Goal: Task Accomplishment & Management: Manage account settings

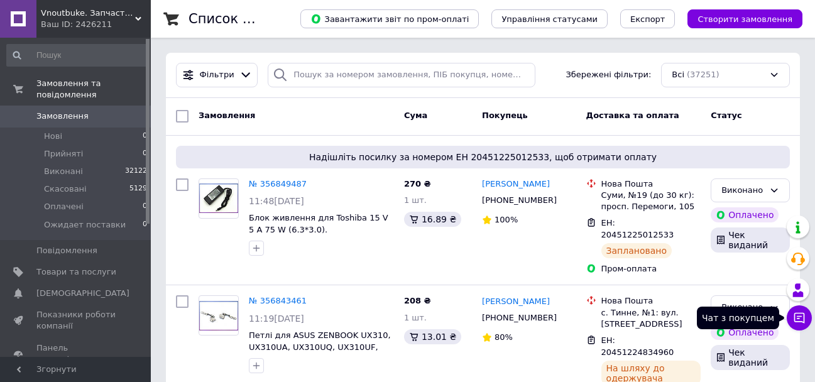
click at [795, 317] on icon at bounding box center [799, 318] width 13 height 13
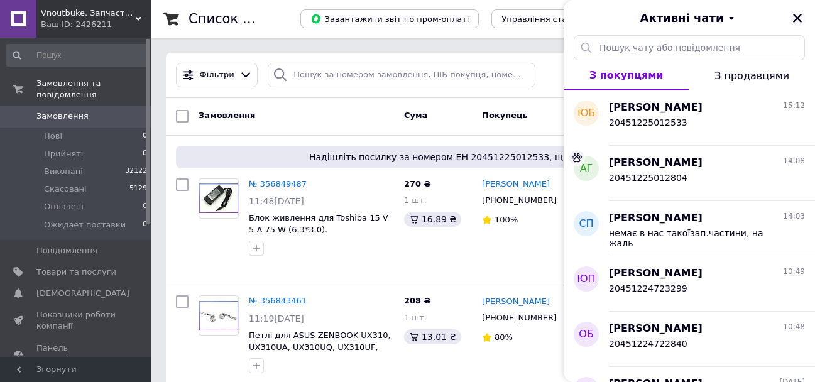
click at [796, 15] on icon "Закрити" at bounding box center [797, 18] width 11 height 11
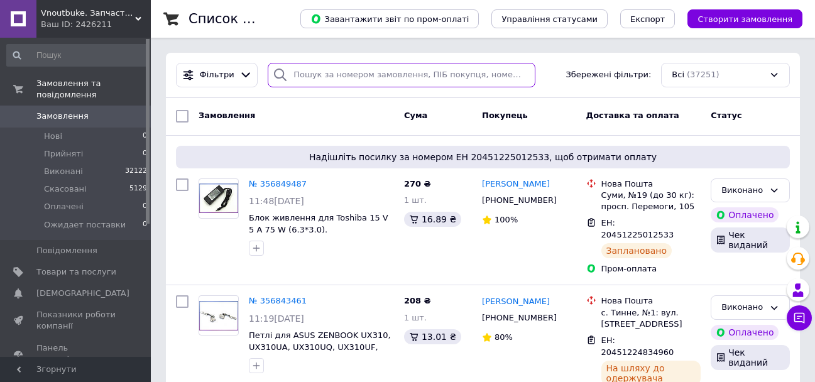
click at [298, 76] on input "search" at bounding box center [401, 75] width 267 height 25
paste input "355978822"
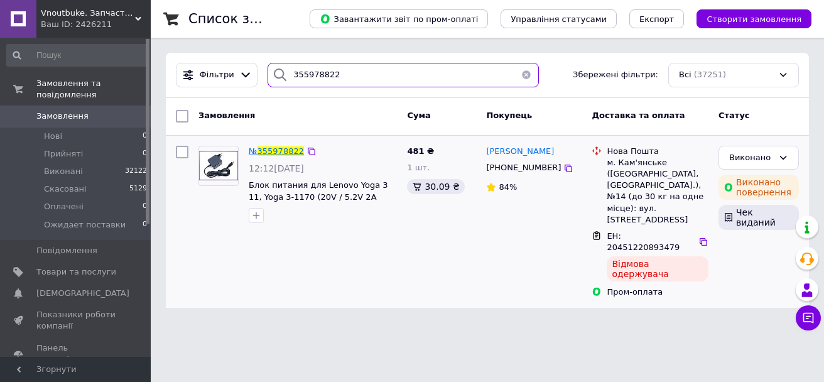
type input "355978822"
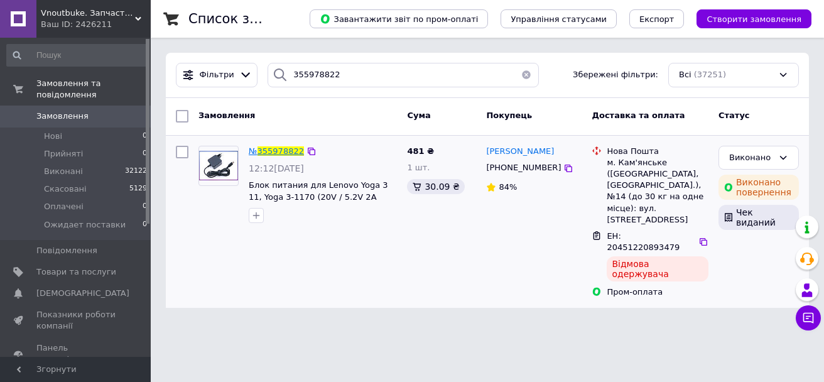
click at [282, 151] on span "355978822" at bounding box center [281, 150] width 46 height 9
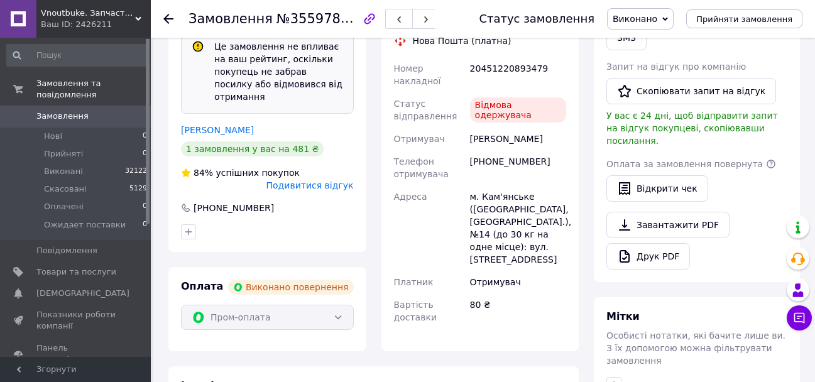
scroll to position [322, 0]
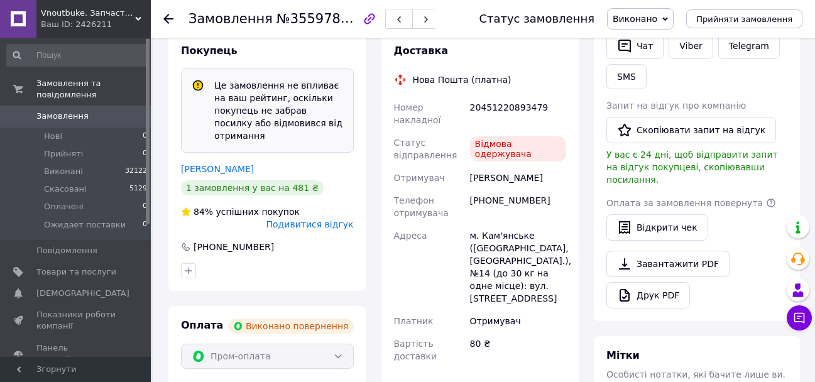
click at [218, 164] on link "Олеся Бурцева" at bounding box center [217, 169] width 73 height 10
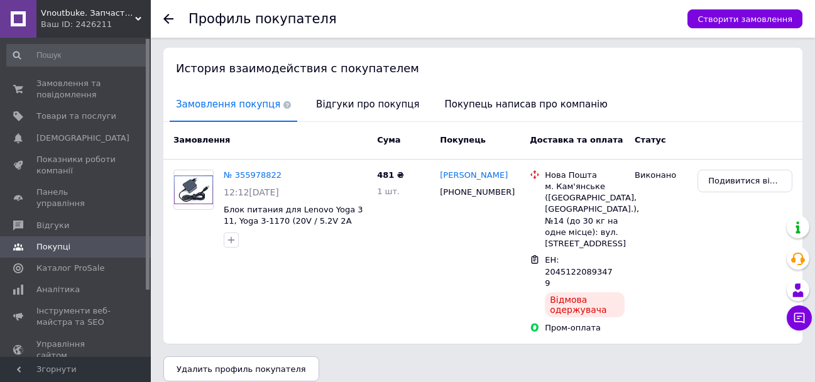
scroll to position [255, 0]
click at [357, 96] on span "Відгуки про покупця" at bounding box center [368, 104] width 116 height 32
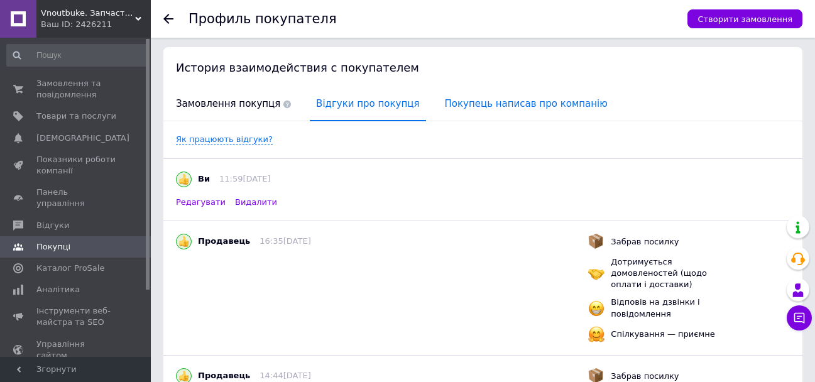
click at [501, 109] on span "Покупець написав про компанію" at bounding box center [525, 104] width 175 height 32
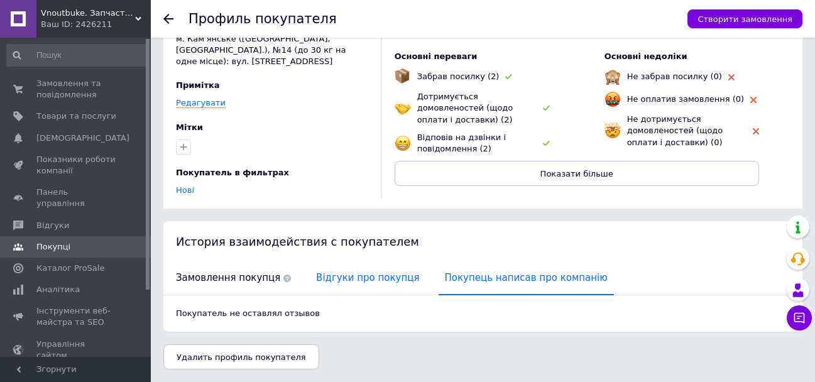
click at [359, 271] on span "Відгуки про покупця" at bounding box center [368, 278] width 116 height 32
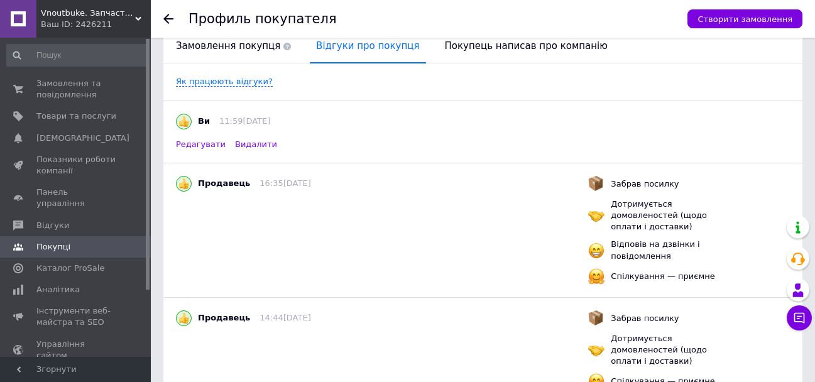
scroll to position [291, 0]
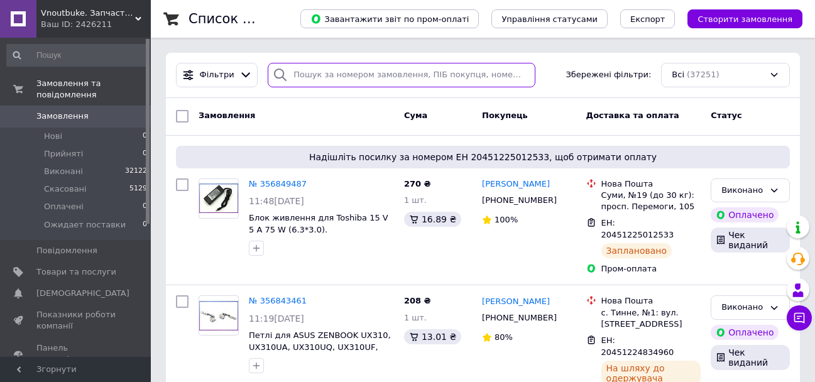
click at [308, 72] on input "search" at bounding box center [401, 75] width 267 height 25
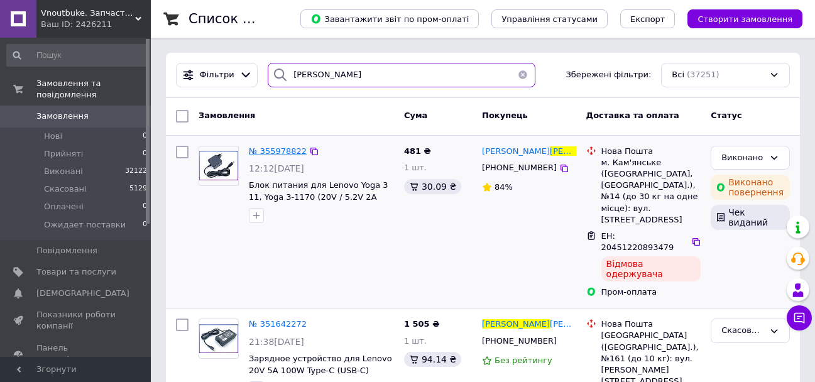
type input "олеся"
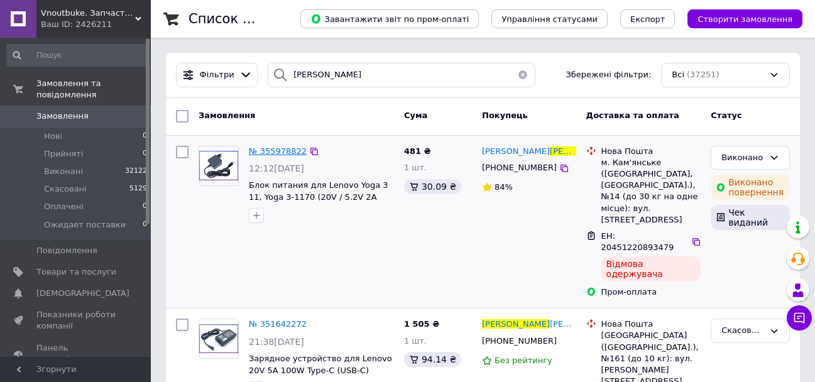
click at [288, 155] on span "№ 355978822" at bounding box center [278, 150] width 58 height 9
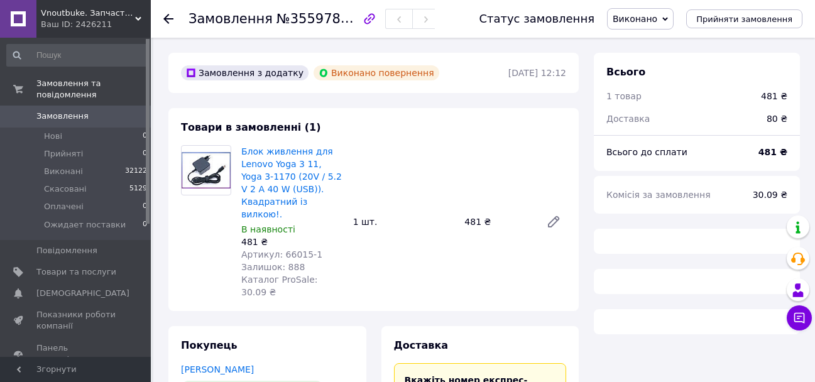
click at [286, 249] on span "Артикул: 66015-1" at bounding box center [281, 254] width 81 height 10
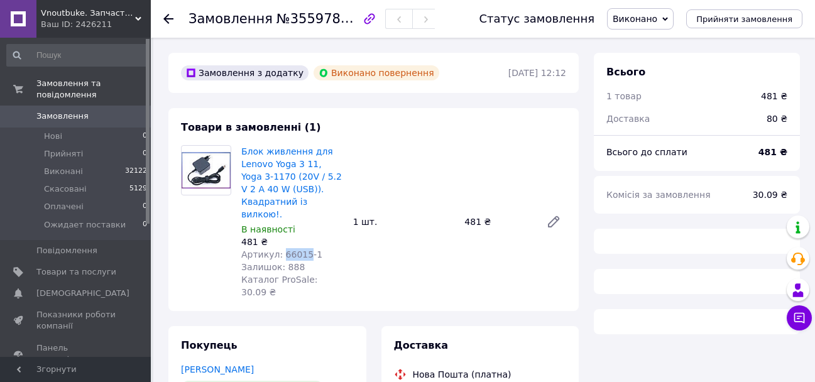
copy span "66015"
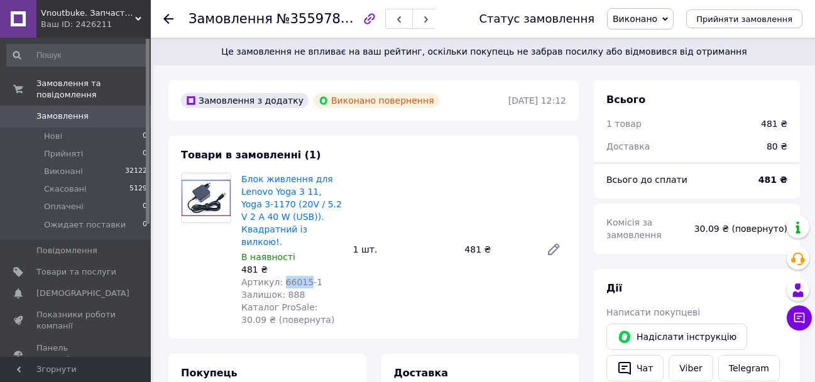
scroll to position [5, 0]
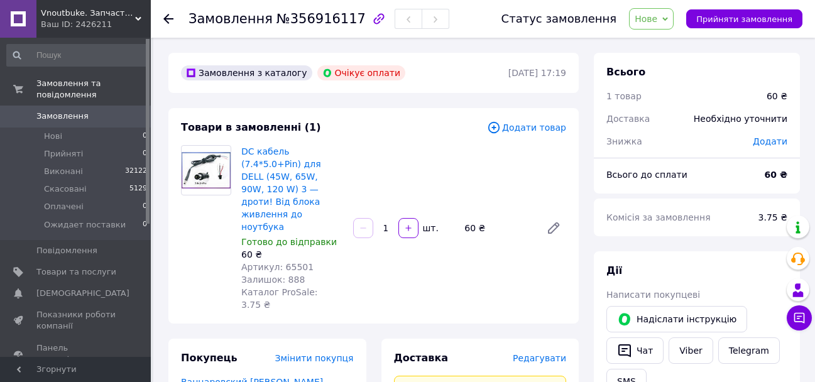
click at [292, 262] on span "Артикул: 65501" at bounding box center [277, 267] width 72 height 10
copy span "65501"
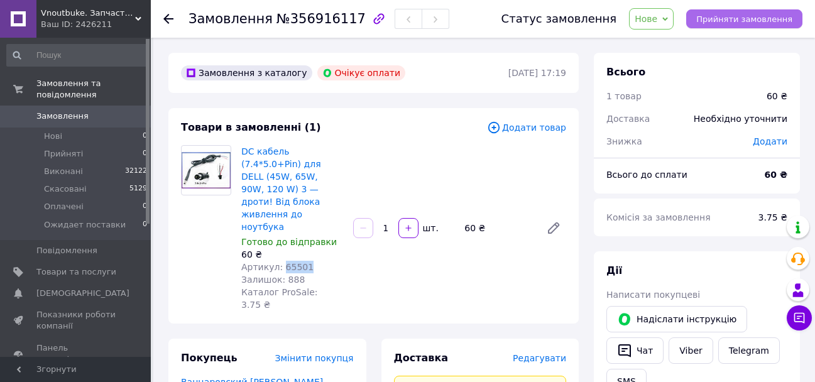
click at [739, 13] on button "Прийняти замовлення" at bounding box center [744, 18] width 116 height 19
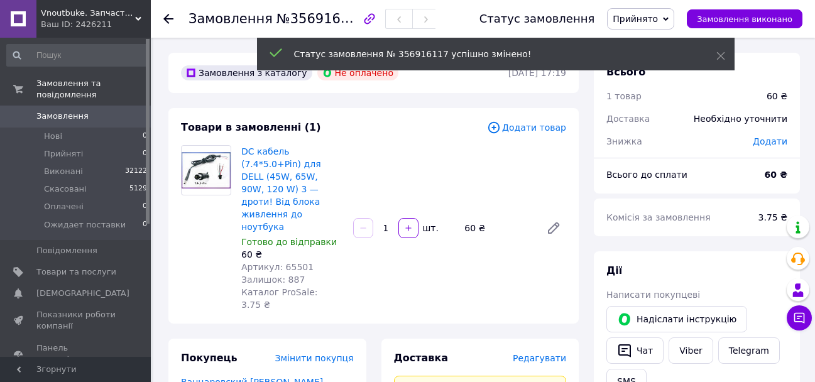
click at [683, 292] on span "Написати покупцеві" at bounding box center [653, 295] width 94 height 10
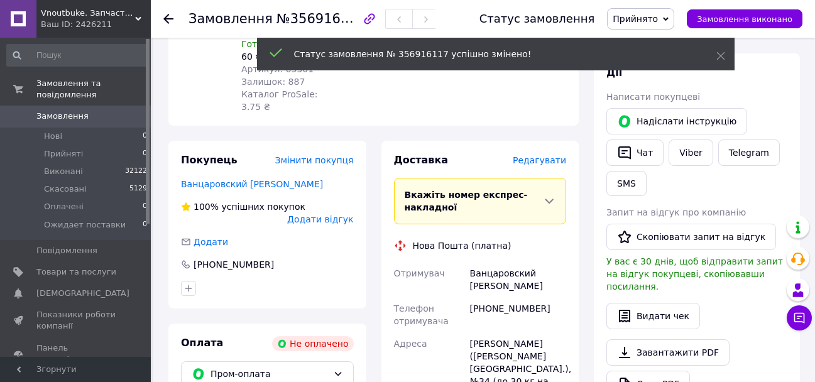
scroll to position [440, 0]
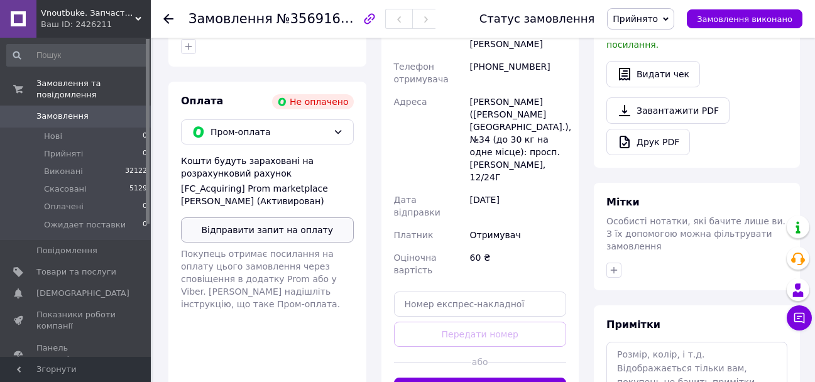
click at [279, 217] on button "Відправити запит на оплату" at bounding box center [267, 229] width 173 height 25
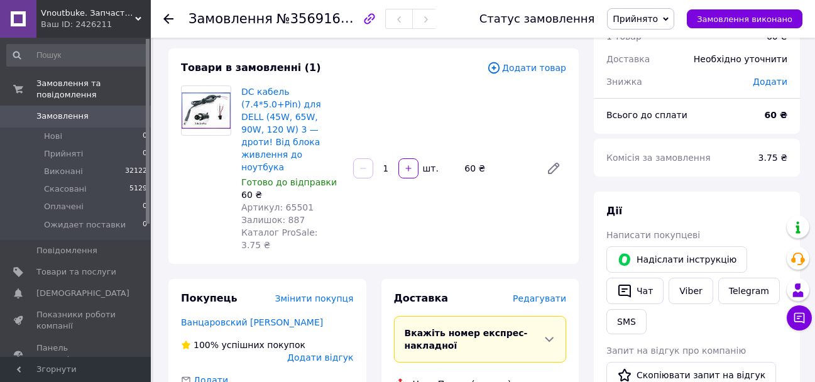
scroll to position [0, 0]
